Goal: Communication & Community: Ask a question

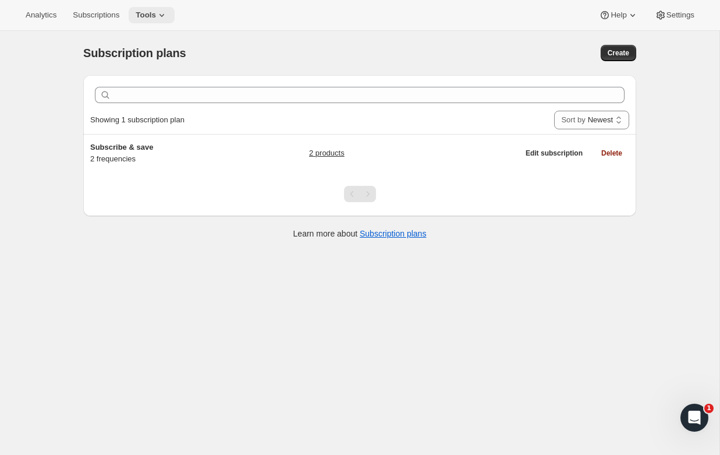
click at [162, 16] on icon at bounding box center [162, 15] width 12 height 12
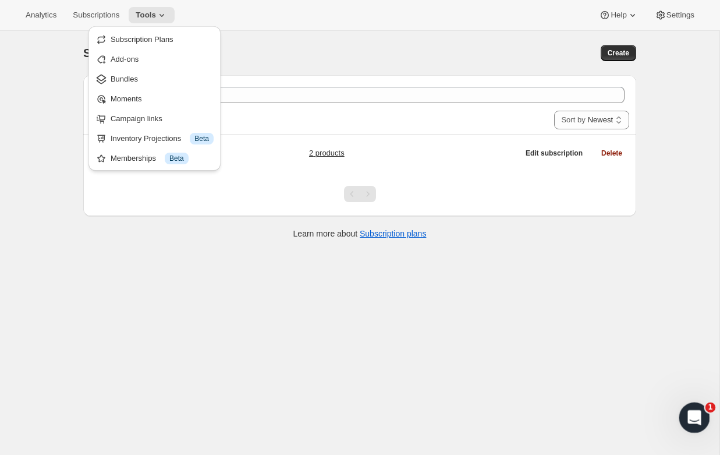
click at [700, 420] on div "Open Intercom Messenger" at bounding box center [692, 415] width 38 height 38
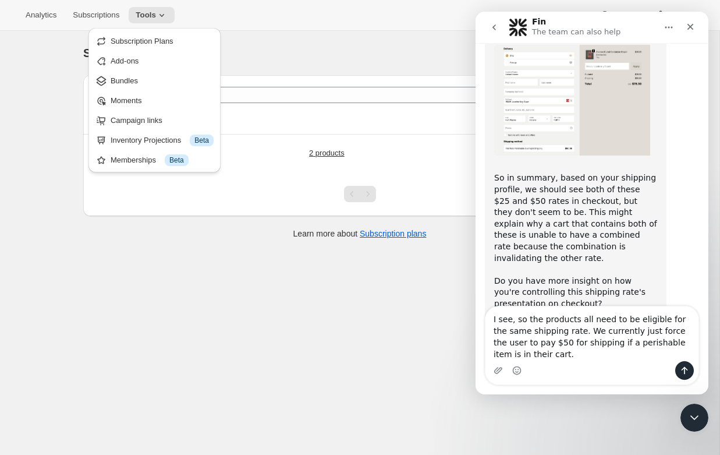
scroll to position [3, 0]
click at [565, 332] on textarea "I see, so the products all need to be eligible for the same shipping rate. We c…" at bounding box center [591, 333] width 213 height 55
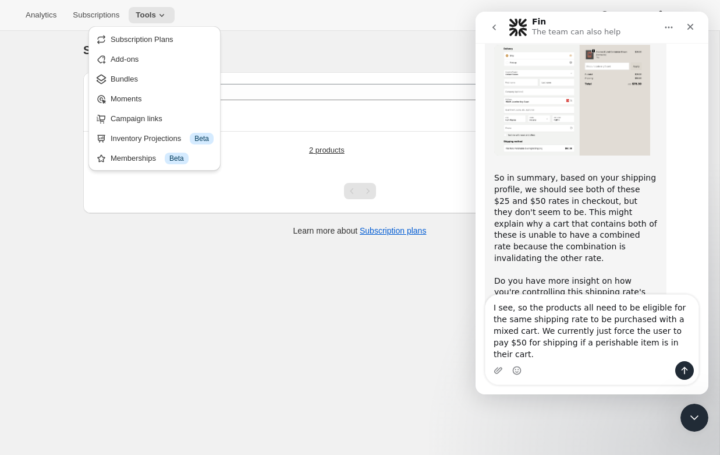
click at [664, 353] on textarea "I see, so the products all need to be eligible for the same shipping rate to be…" at bounding box center [591, 328] width 213 height 66
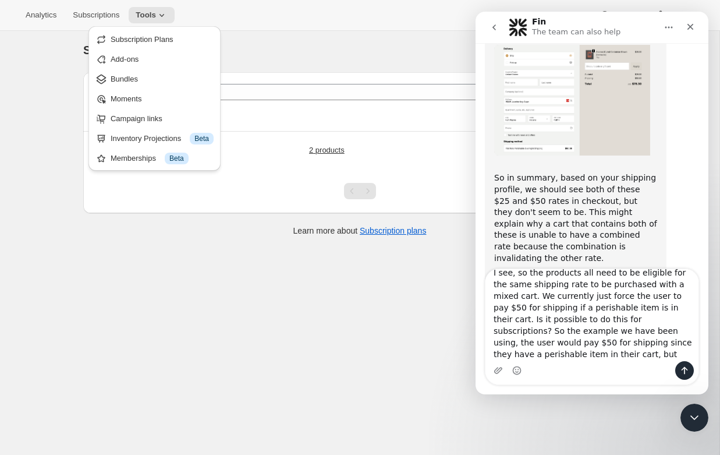
scroll to position [19, 0]
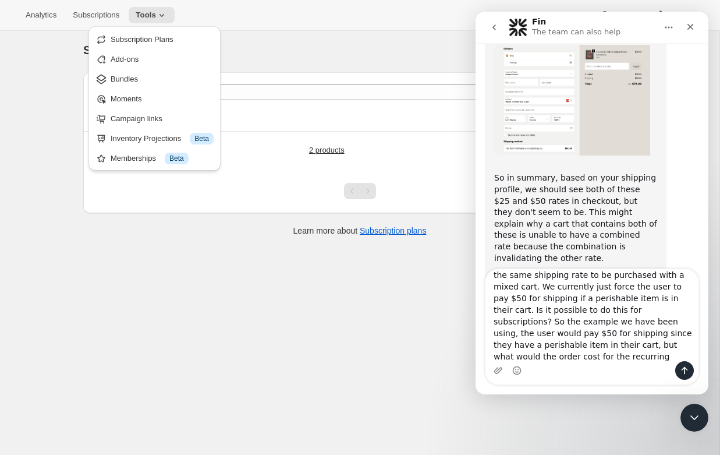
drag, startPoint x: 606, startPoint y: 348, endPoint x: 587, endPoint y: 347, distance: 18.7
click at [587, 347] on textarea "I see, so the products all need to be eligible for the same shipping rate to be…" at bounding box center [591, 315] width 213 height 92
click at [576, 368] on div "Intercom messenger" at bounding box center [591, 370] width 213 height 19
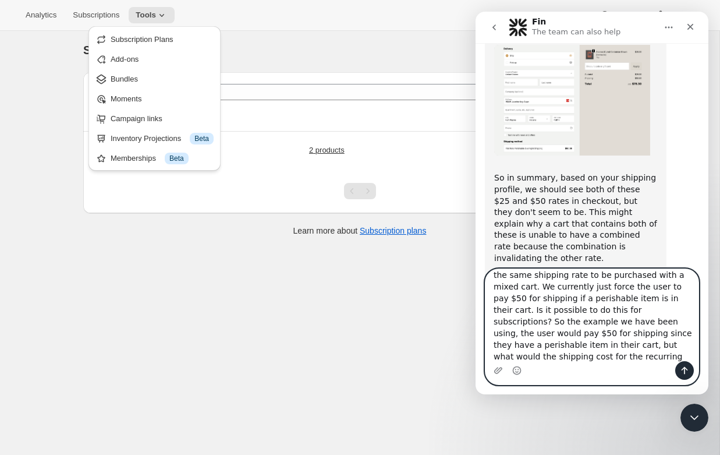
click at [577, 360] on textarea "I see, so the products all need to be eligible for the same shipping rate to be…" at bounding box center [591, 315] width 213 height 92
type textarea "I see, so the products all need to be eligible for the same shipping rate to be…"
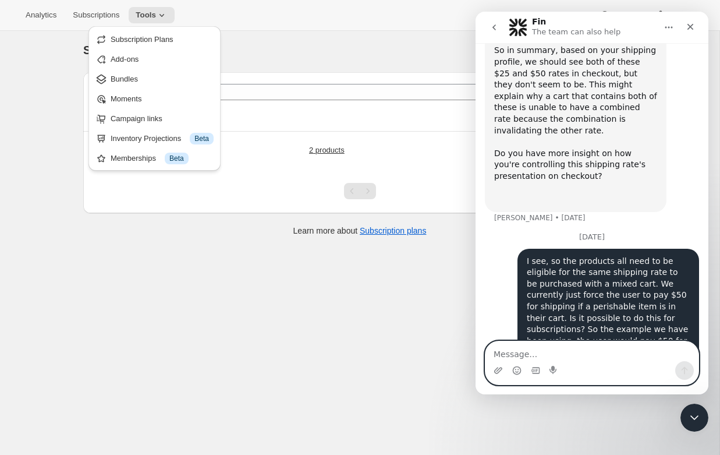
scroll to position [1170, 0]
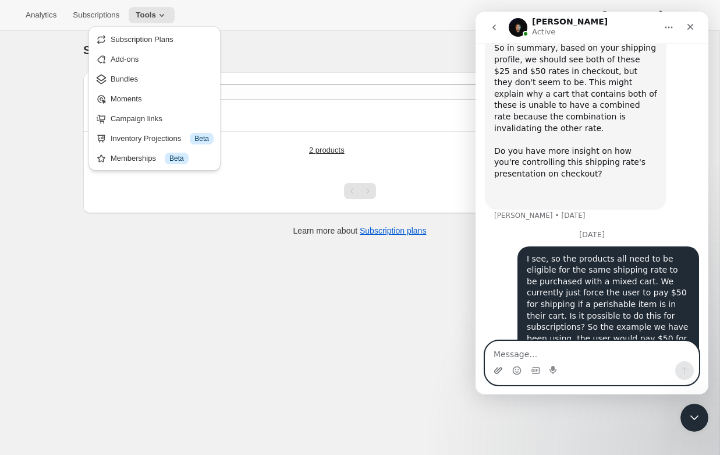
click at [496, 366] on icon "Upload attachment" at bounding box center [498, 370] width 9 height 9
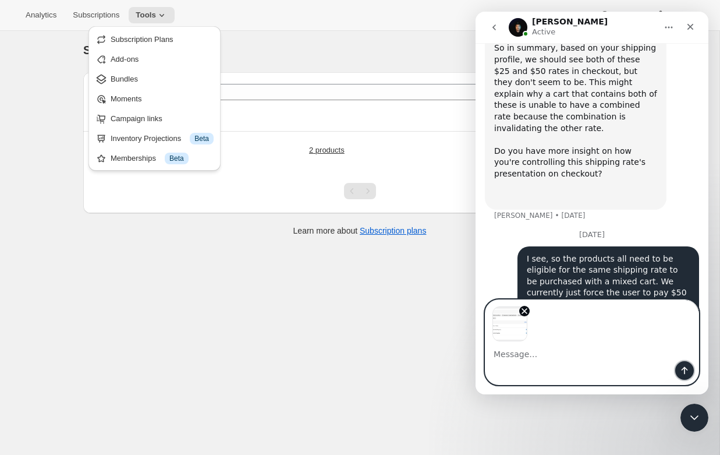
click at [687, 370] on icon "Send a message…" at bounding box center [684, 370] width 9 height 9
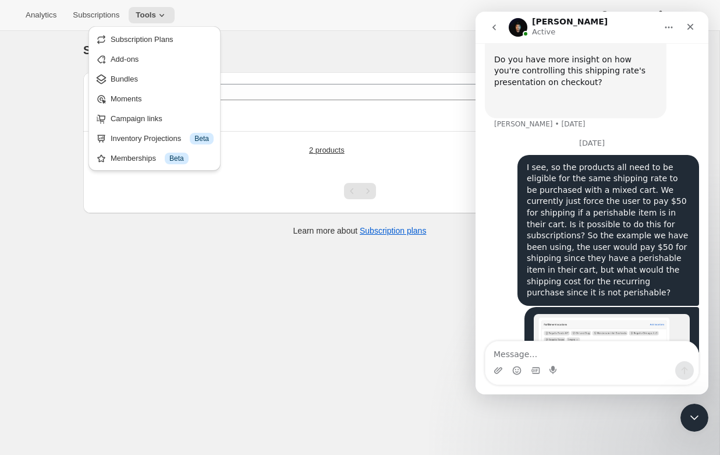
scroll to position [1264, 0]
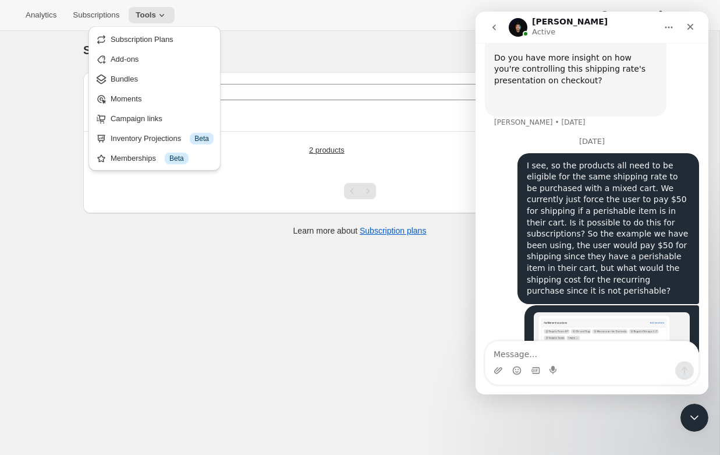
click at [366, 247] on div "Clear Showing 1 subscription plan Sort by Newest Oldest Recently updated Least …" at bounding box center [359, 160] width 553 height 176
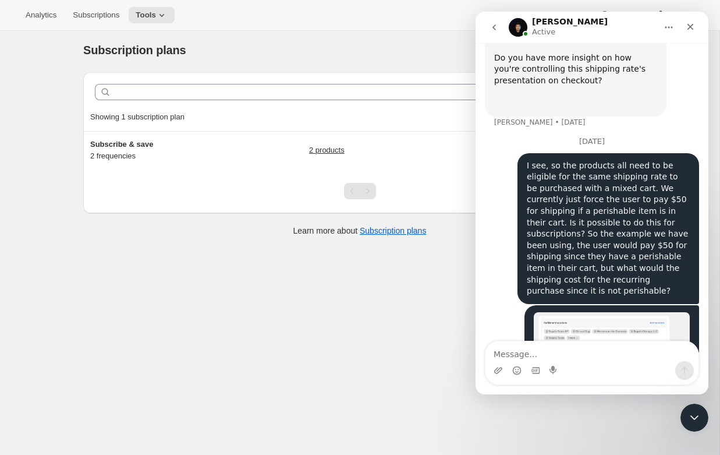
click at [570, 312] on img "Kaitlynn says…" at bounding box center [612, 351] width 156 height 78
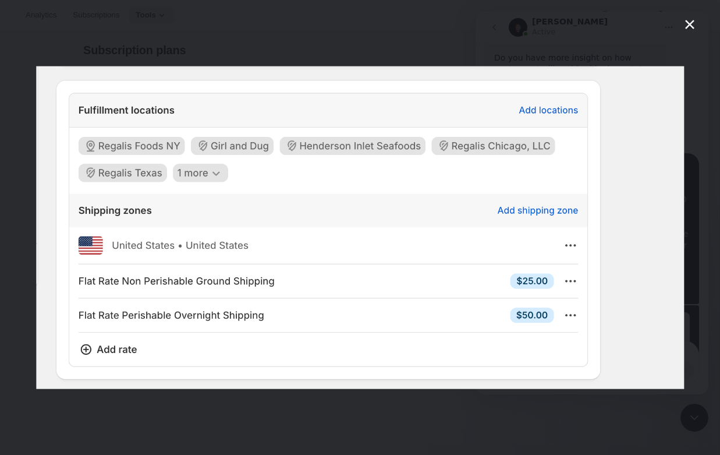
scroll to position [0, 0]
click at [687, 17] on icon "Close" at bounding box center [690, 24] width 14 height 14
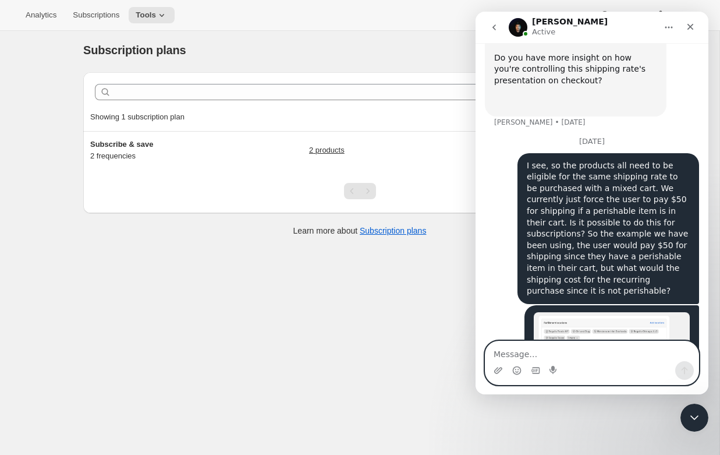
click at [534, 355] on textarea "Message…" at bounding box center [591, 351] width 213 height 20
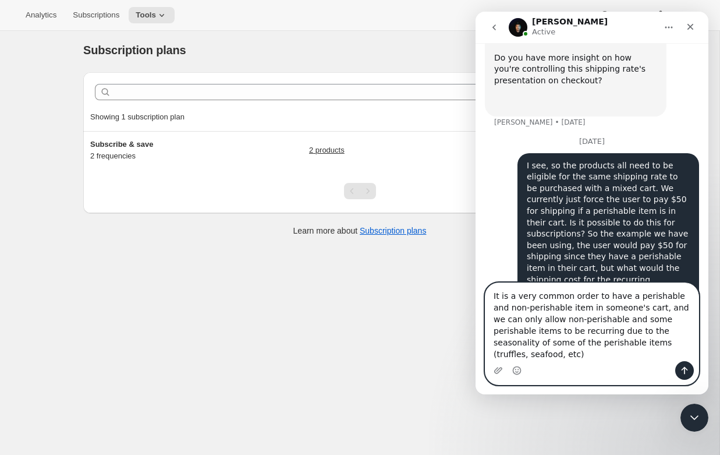
click at [593, 356] on textarea "It is a very common order to have a perishable and non-perishable item in someo…" at bounding box center [591, 322] width 213 height 78
type textarea "It is a very common order to have a perishable and non-perishable item in someo…"
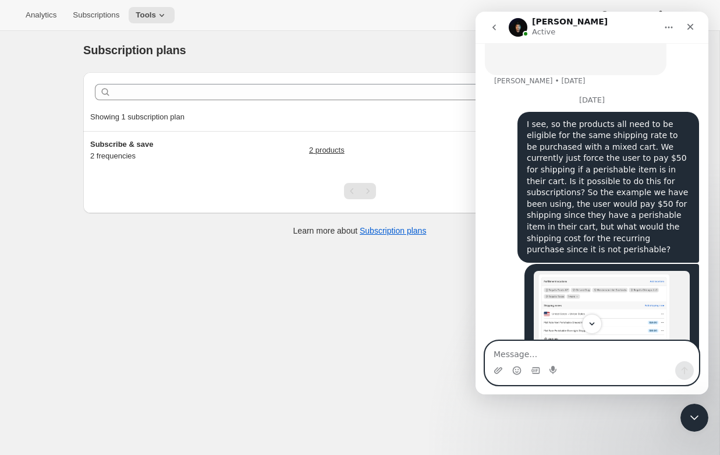
scroll to position [1358, 0]
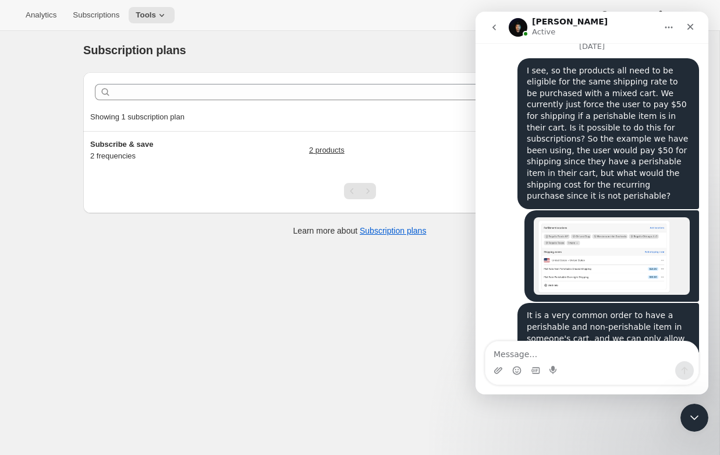
click at [309, 24] on div "Analytics Subscriptions Tools Help Settings" at bounding box center [360, 15] width 720 height 31
